Goal: Use online tool/utility: Utilize a website feature to perform a specific function

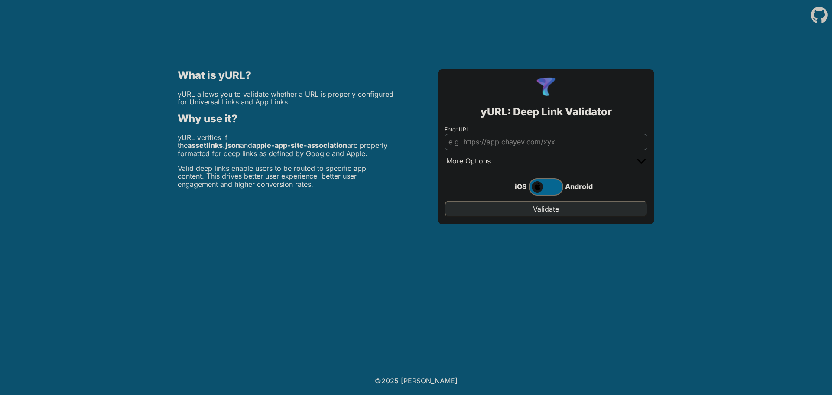
click at [494, 144] on input "Enter URL" at bounding box center [546, 142] width 203 height 16
paste input "[URL][DOMAIN_NAME]"
type input "[URL][DOMAIN_NAME]"
click at [562, 210] on input "Validate" at bounding box center [546, 209] width 203 height 16
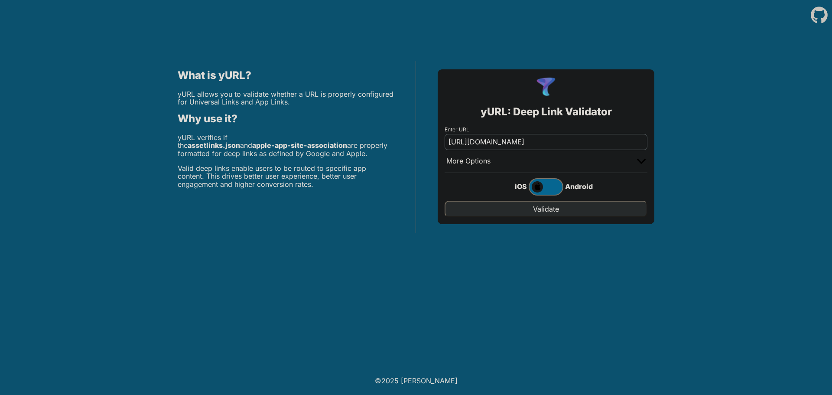
scroll to position [0, 0]
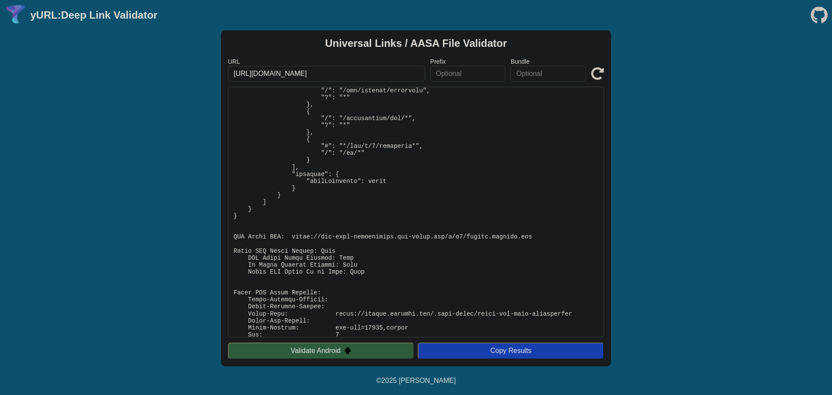
scroll to position [196, 0]
drag, startPoint x: 538, startPoint y: 232, endPoint x: 292, endPoint y: 234, distance: 245.4
click at [292, 234] on pre at bounding box center [416, 212] width 376 height 251
copy pre "https://app-site-association.cdn-apple.com/a/v1/mobile.innofis.com"
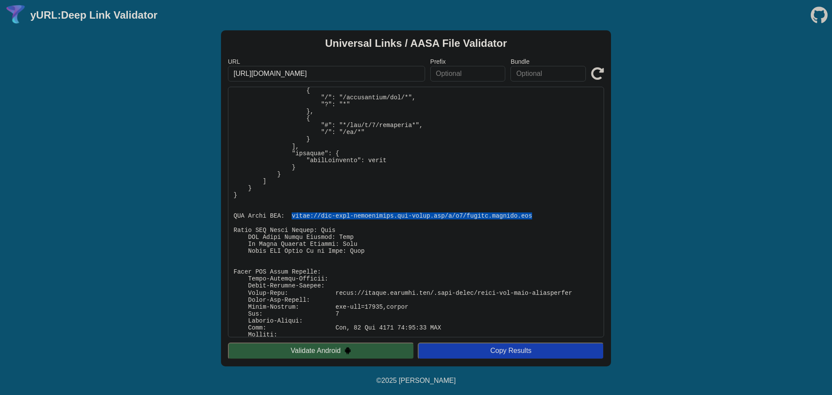
scroll to position [249, 0]
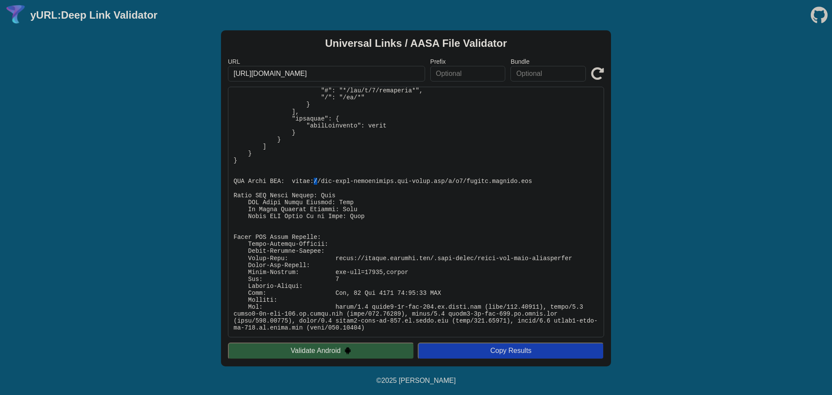
drag, startPoint x: 317, startPoint y: 182, endPoint x: 313, endPoint y: 153, distance: 28.9
click at [319, 184] on pre at bounding box center [416, 212] width 376 height 251
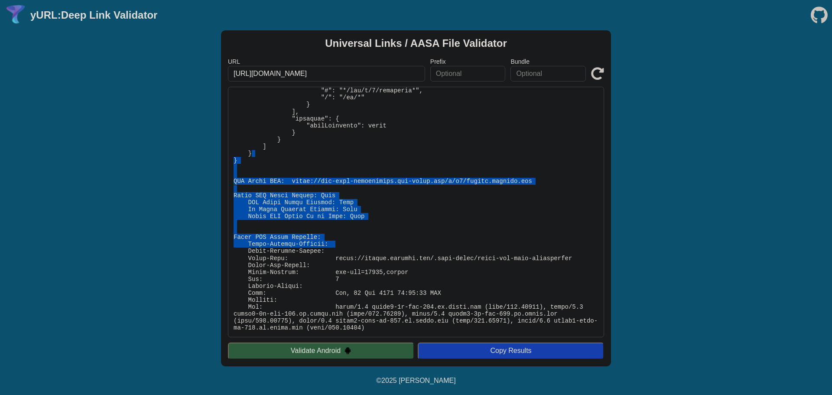
drag, startPoint x: 311, startPoint y: 151, endPoint x: 390, endPoint y: 248, distance: 124.8
click at [388, 246] on pre at bounding box center [416, 212] width 376 height 251
click at [391, 248] on pre at bounding box center [416, 212] width 376 height 251
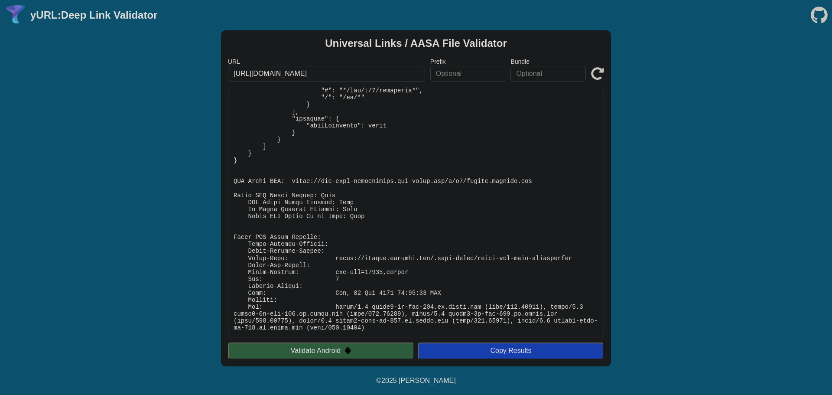
click at [619, 128] on div "Universal Links / AASA File Validator URL https://mobile.innofis.com/.well-know…" at bounding box center [416, 198] width 832 height 336
